Goal: Information Seeking & Learning: Check status

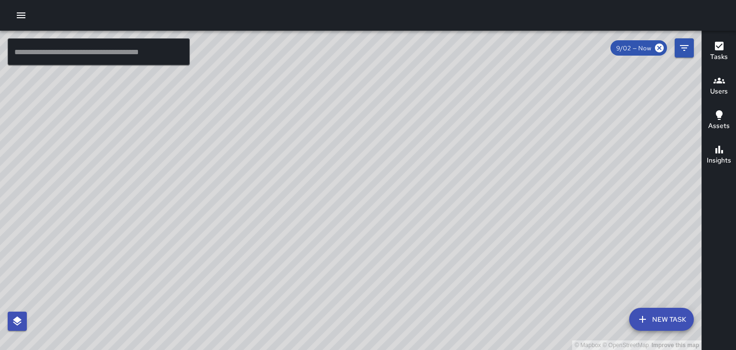
click at [18, 16] on icon "button" at bounding box center [20, 15] width 11 height 11
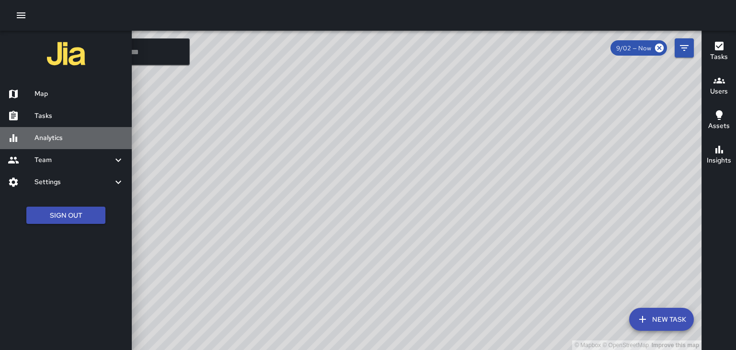
click at [56, 139] on h6 "Analytics" at bounding box center [79, 138] width 90 height 11
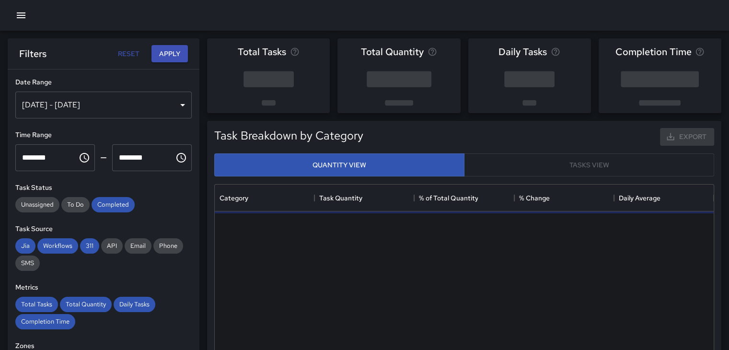
scroll to position [279, 491]
click at [173, 107] on div "[DATE] - [DATE]" at bounding box center [103, 105] width 176 height 27
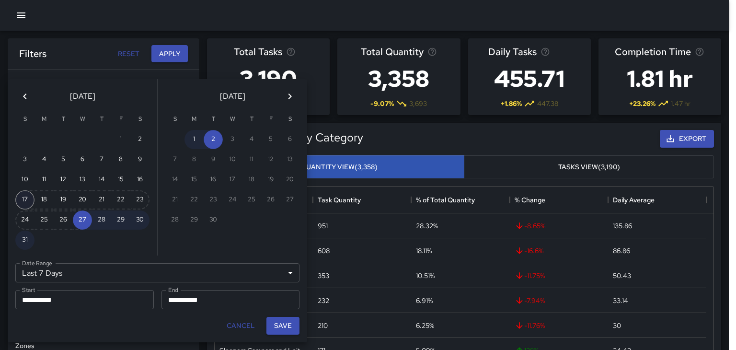
click at [21, 194] on button "17" at bounding box center [24, 199] width 19 height 19
type input "******"
type input "**********"
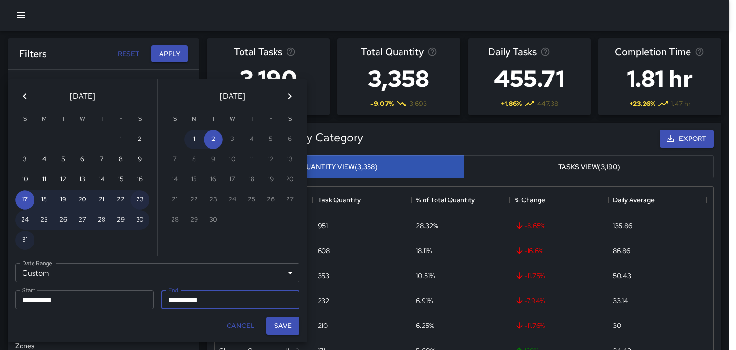
click at [138, 195] on button "23" at bounding box center [139, 199] width 19 height 19
type input "**********"
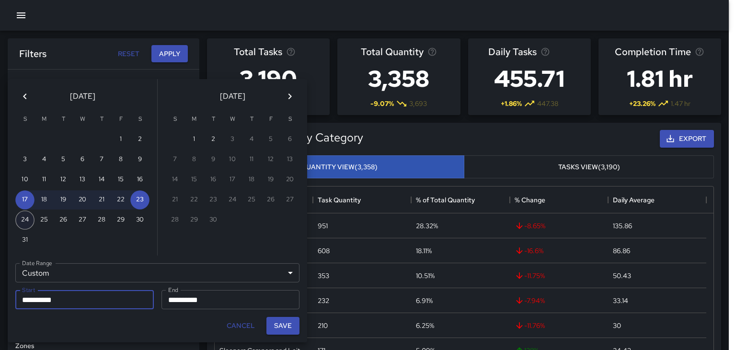
click at [19, 213] on button "24" at bounding box center [24, 219] width 19 height 19
type input "**********"
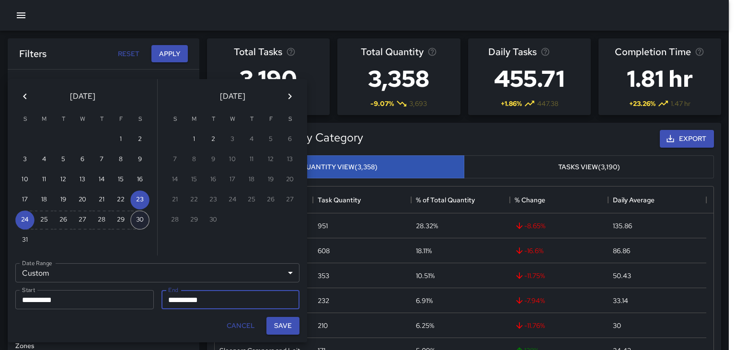
click at [138, 215] on button "30" at bounding box center [139, 219] width 19 height 19
type input "**********"
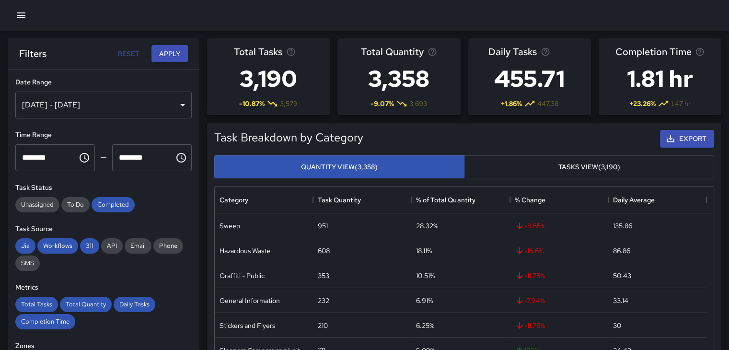
scroll to position [8, 8]
click at [172, 103] on div "[DATE] - [DATE]" at bounding box center [103, 105] width 176 height 27
click at [174, 52] on button "Apply" at bounding box center [169, 54] width 36 height 18
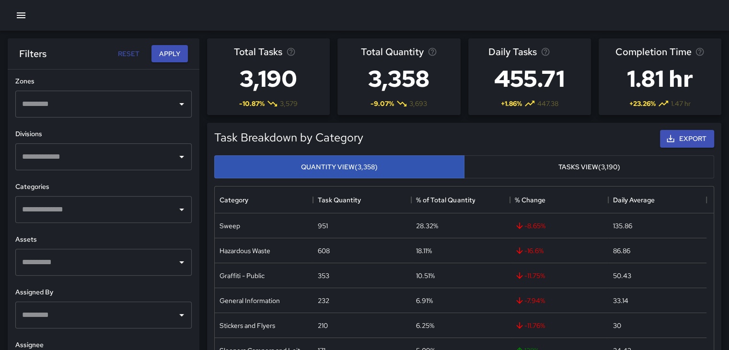
scroll to position [0, 0]
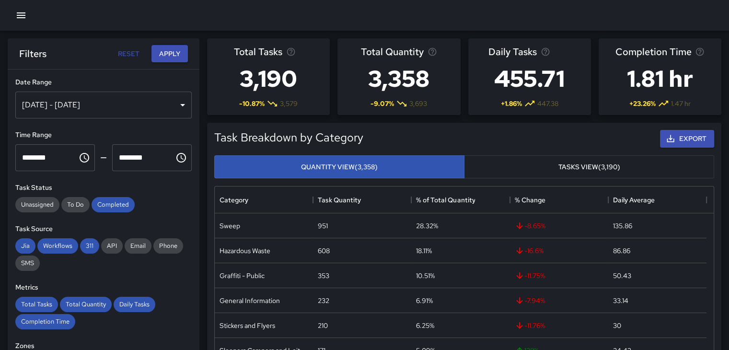
click at [180, 102] on div "[DATE] - [DATE]" at bounding box center [103, 105] width 176 height 27
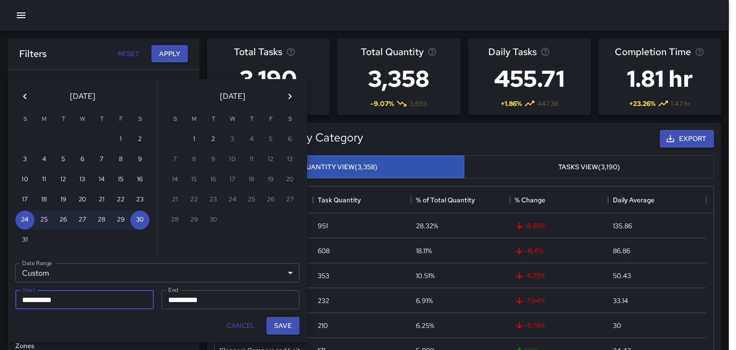
click at [180, 102] on div "[DATE]" at bounding box center [232, 94] width 149 height 31
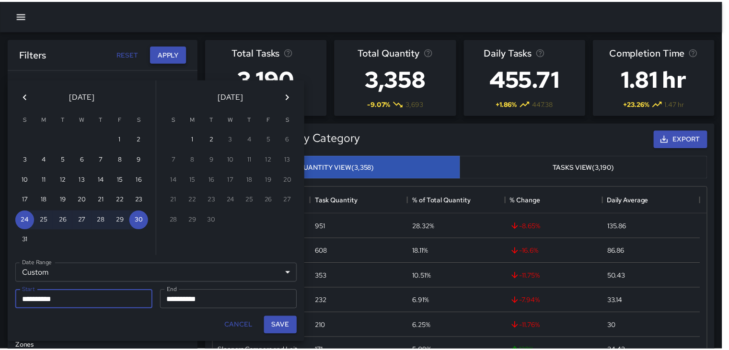
scroll to position [8, 8]
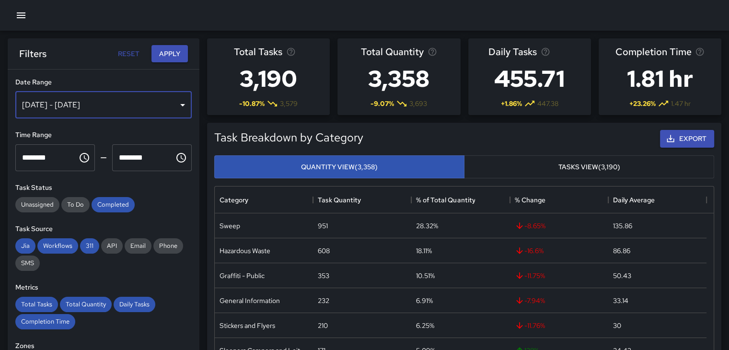
click at [173, 101] on div "[DATE] - [DATE]" at bounding box center [103, 105] width 176 height 27
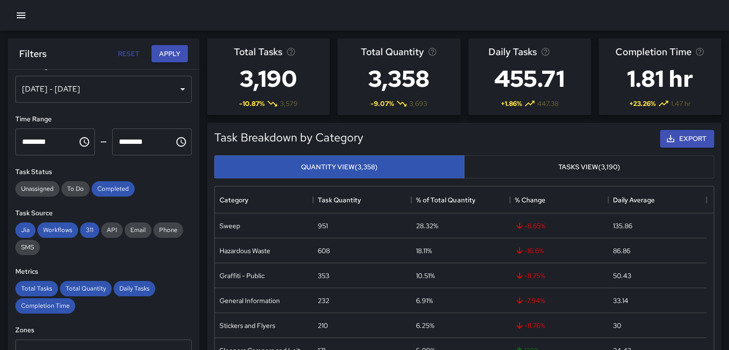
scroll to position [0, 0]
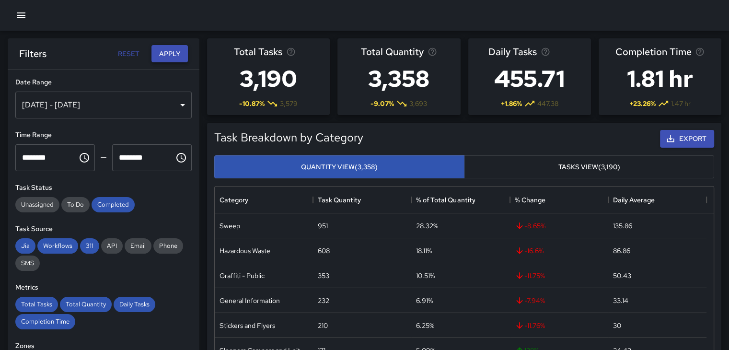
click at [166, 54] on button "Apply" at bounding box center [169, 54] width 36 height 18
click at [167, 102] on div "[DATE] - [DATE]" at bounding box center [103, 105] width 176 height 27
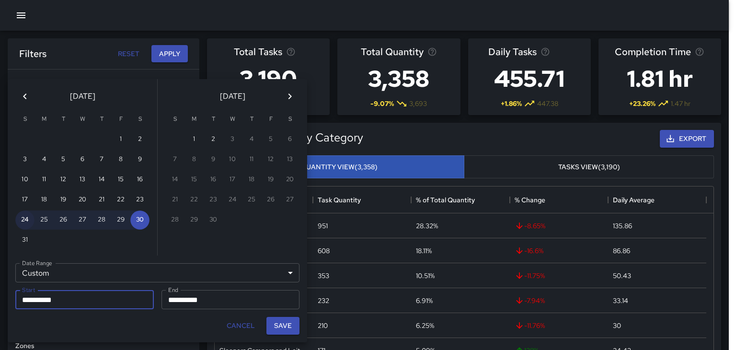
click at [30, 220] on button "24" at bounding box center [24, 219] width 19 height 19
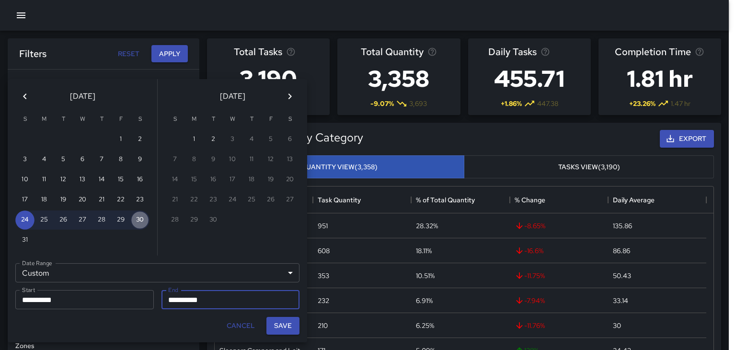
click at [135, 218] on button "30" at bounding box center [139, 219] width 19 height 19
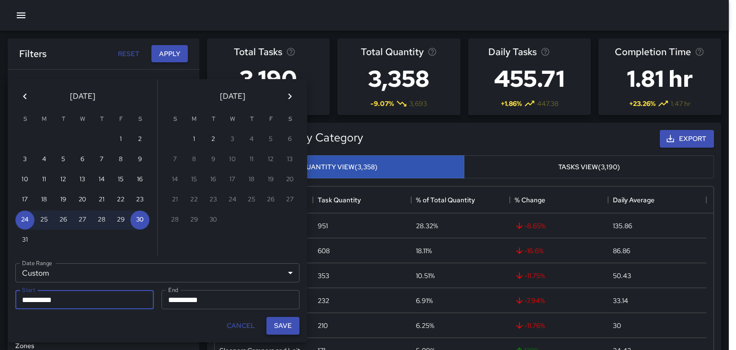
click at [286, 329] on button "Save" at bounding box center [282, 326] width 33 height 18
type input "**********"
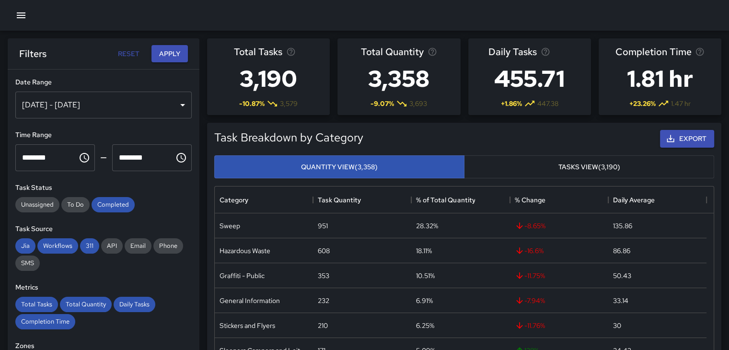
scroll to position [8, 8]
click at [178, 51] on button "Apply" at bounding box center [169, 54] width 36 height 18
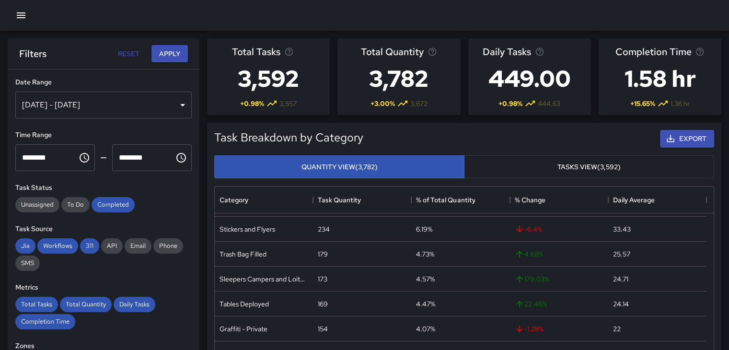
scroll to position [96, 0]
